Goal: Transaction & Acquisition: Purchase product/service

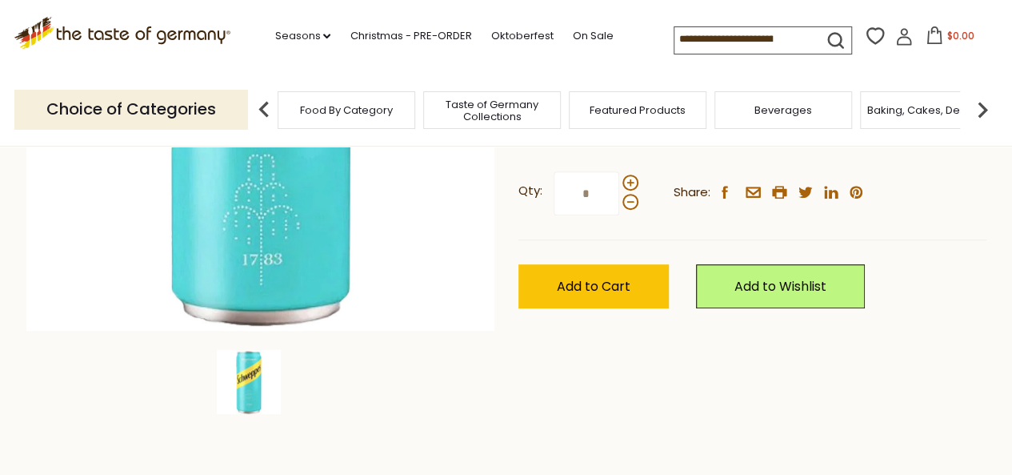
scroll to position [400, 0]
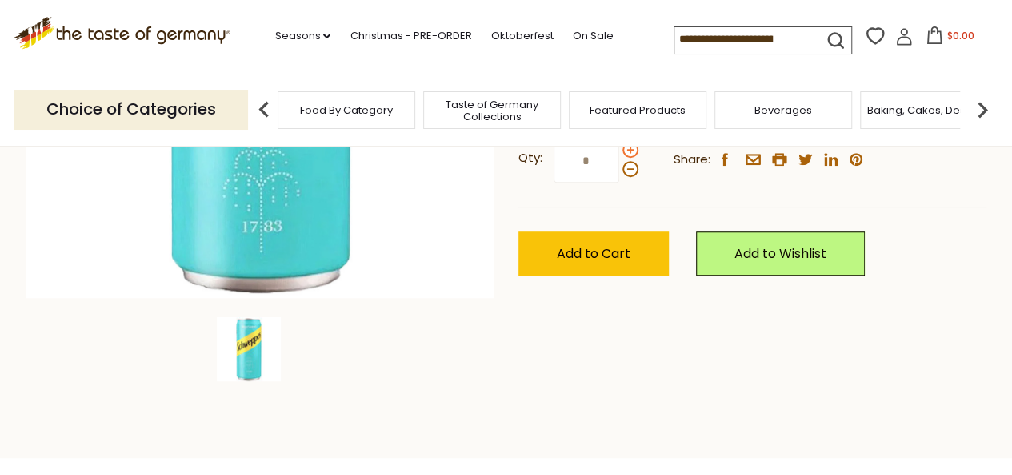
click at [628, 146] on span at bounding box center [631, 150] width 16 height 16
click at [619, 146] on input "*" at bounding box center [587, 160] width 66 height 44
click at [628, 146] on span at bounding box center [631, 150] width 16 height 16
click at [619, 146] on input "*" at bounding box center [587, 160] width 66 height 44
click at [623, 169] on span at bounding box center [631, 169] width 16 height 16
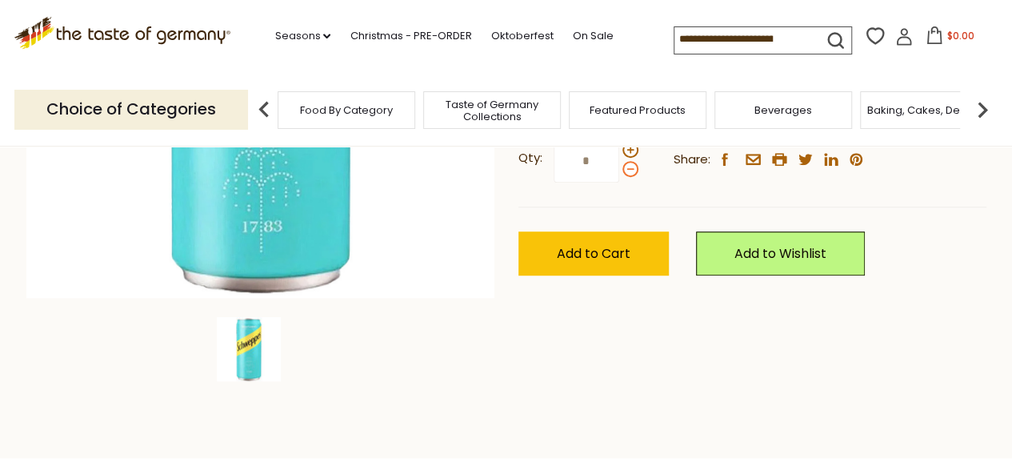
click at [619, 169] on input "*" at bounding box center [587, 160] width 66 height 44
type input "*"
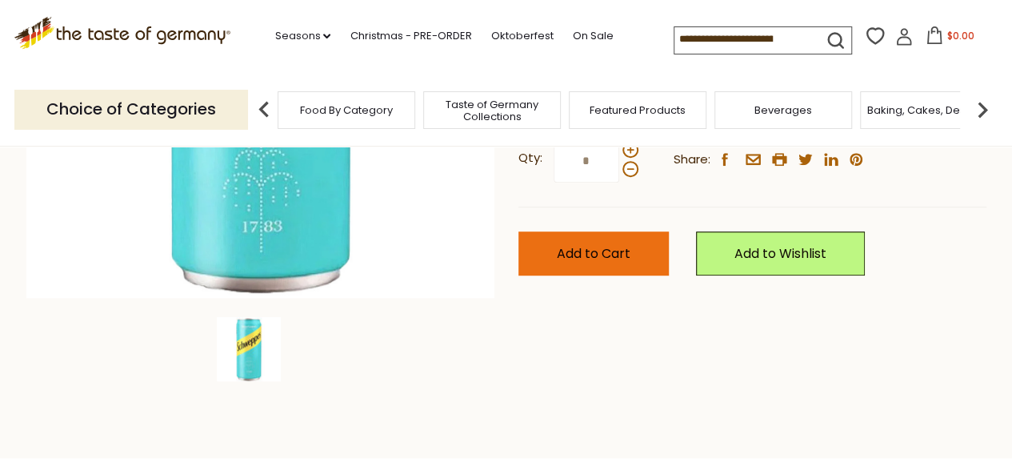
click at [591, 247] on span "Add to Cart" at bounding box center [594, 253] width 74 height 18
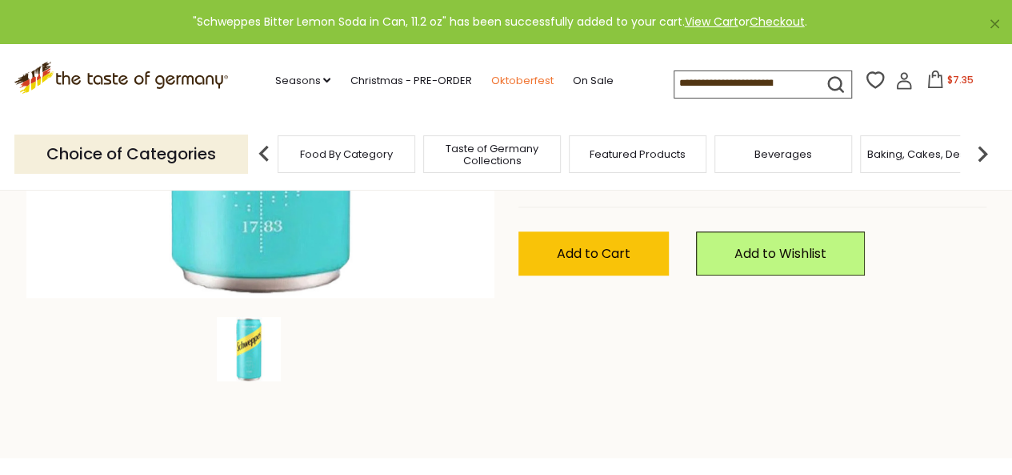
click at [523, 77] on link "Oktoberfest" at bounding box center [522, 81] width 62 height 18
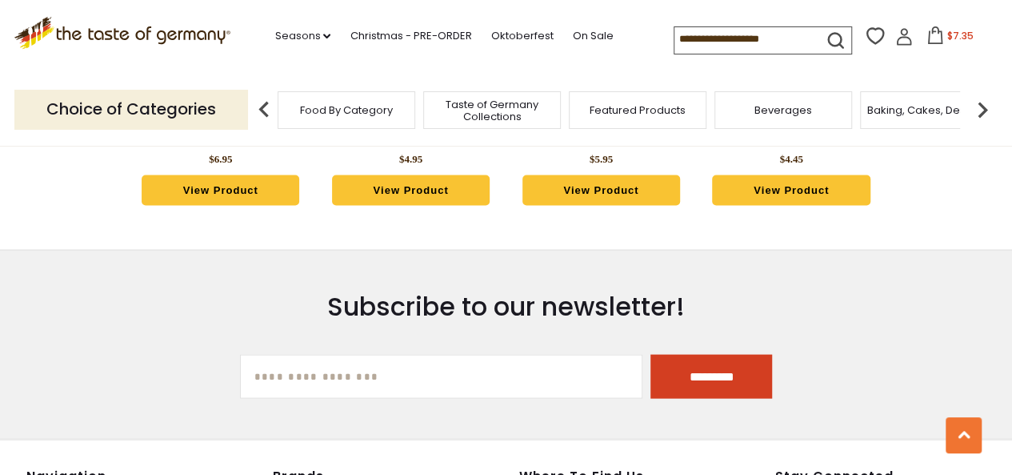
scroll to position [4562, 0]
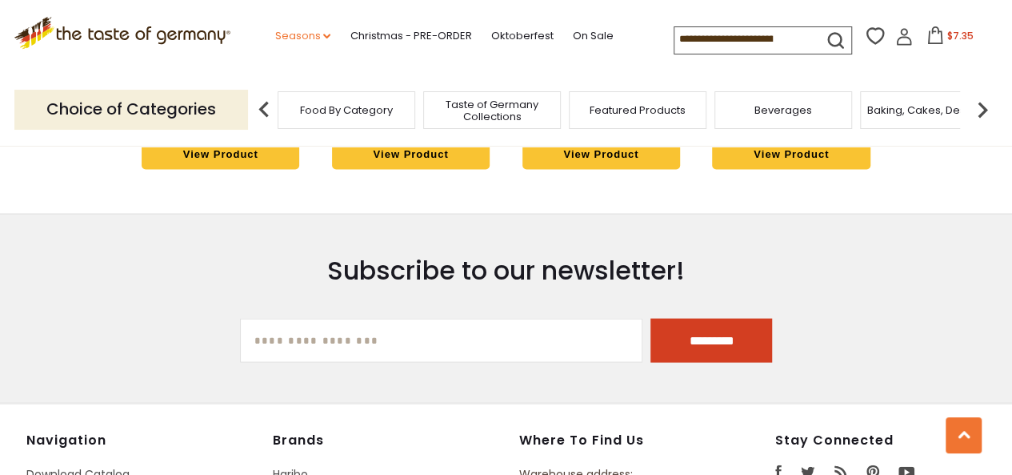
click at [324, 30] on link "Seasons dropdown_arrow" at bounding box center [303, 36] width 56 height 18
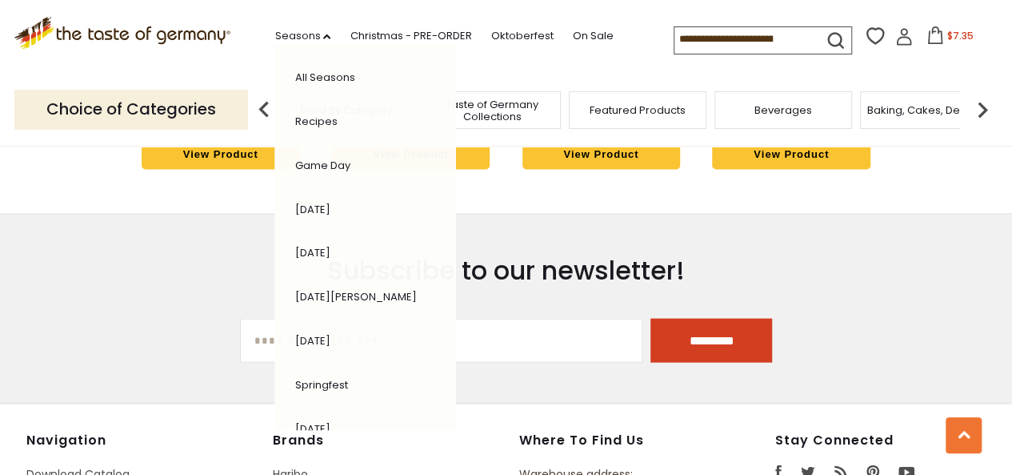
click at [317, 81] on link "All Seasons" at bounding box center [325, 77] width 60 height 15
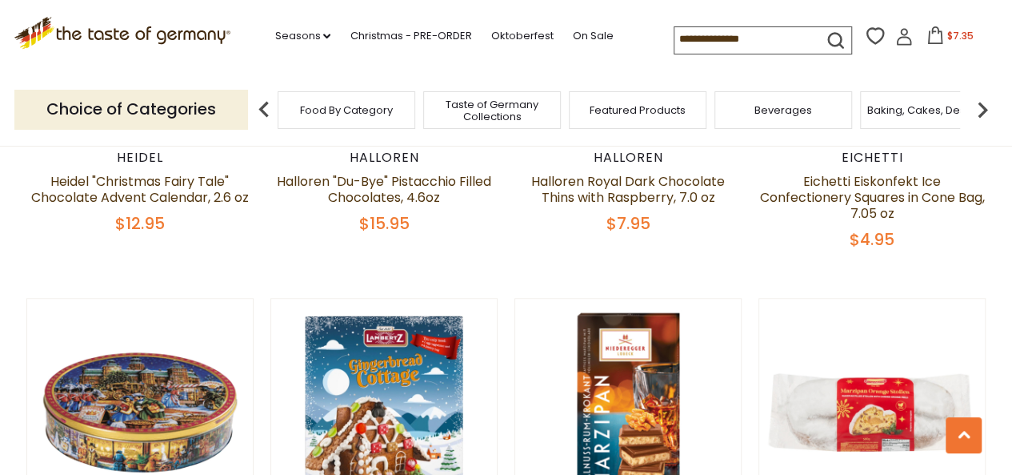
scroll to position [800, 0]
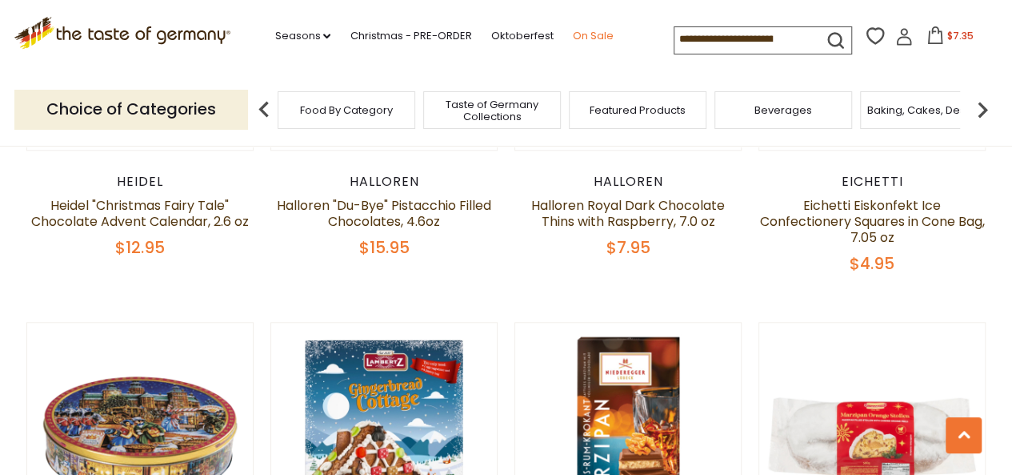
click at [587, 38] on link "On Sale" at bounding box center [592, 36] width 41 height 18
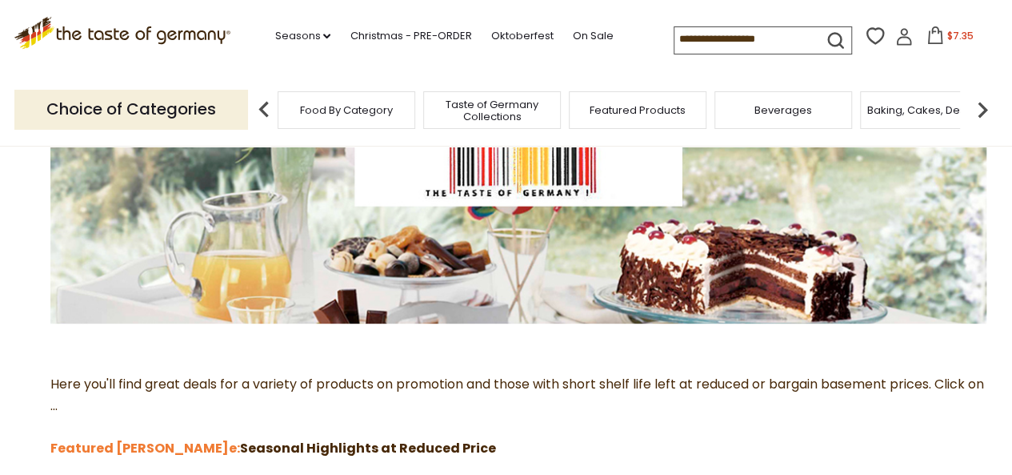
scroll to position [240, 0]
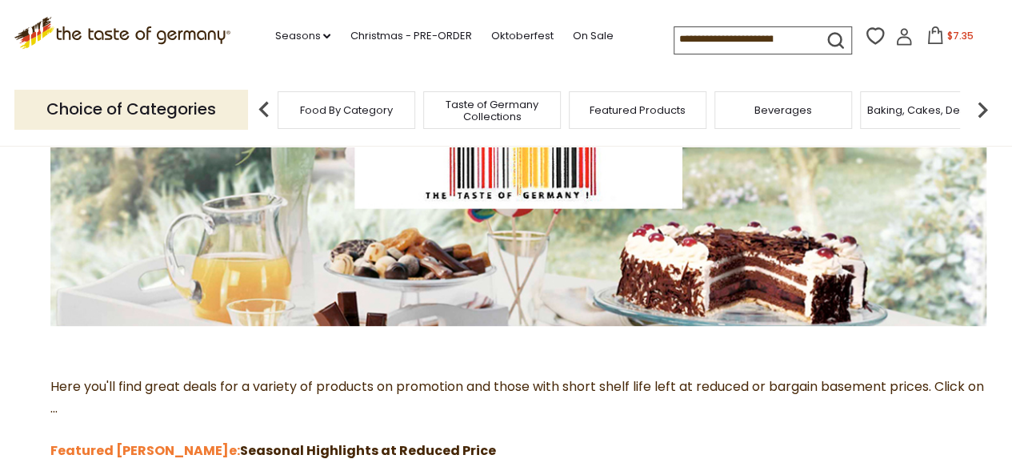
click at [331, 105] on span "Food By Category" at bounding box center [346, 110] width 93 height 12
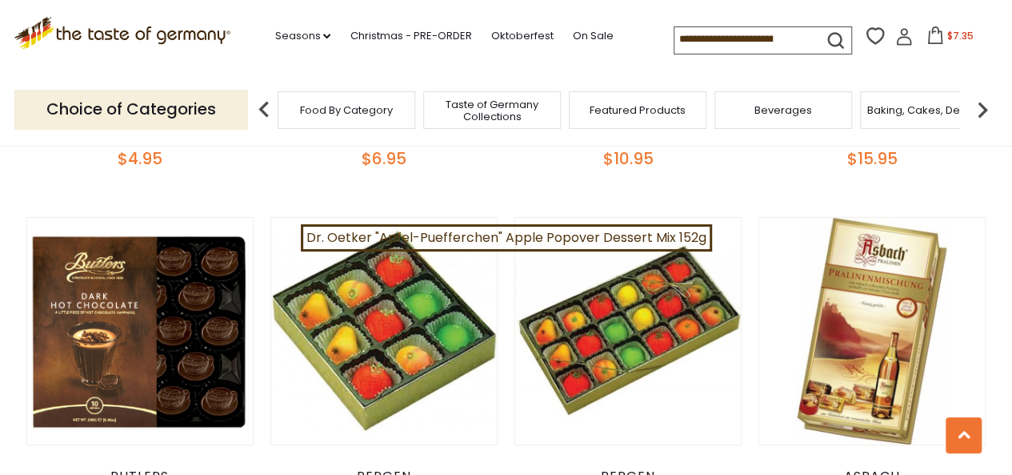
scroll to position [2561, 0]
